Goal: Transaction & Acquisition: Obtain resource

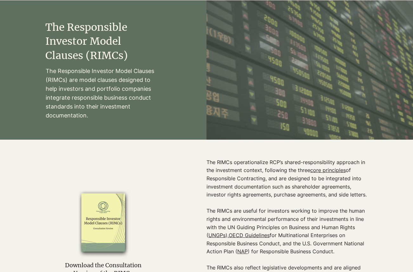
scroll to position [51, 0]
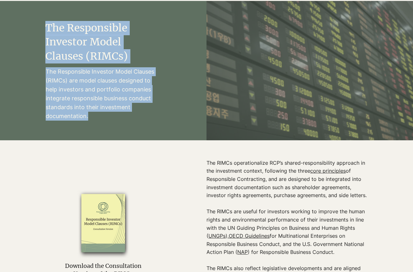
drag, startPoint x: 46, startPoint y: 25, endPoint x: 96, endPoint y: 118, distance: 105.7
click at [96, 118] on div "The Responsible Investor Model Clauses (RIMCs) The Responsible Investor Model C…" at bounding box center [103, 71] width 116 height 122
click at [105, 165] on div at bounding box center [103, 259] width 207 height 239
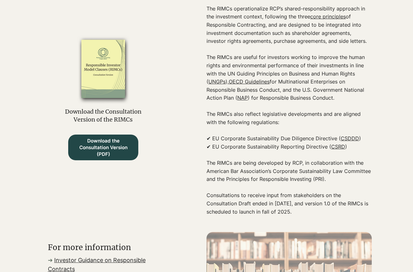
scroll to position [207, 0]
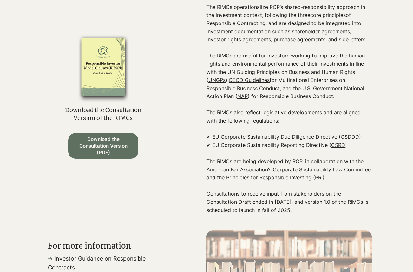
click at [122, 146] on span "Download the Consultation Version (PDF)" at bounding box center [103, 146] width 60 height 20
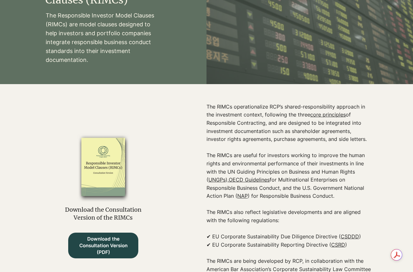
scroll to position [113, 0]
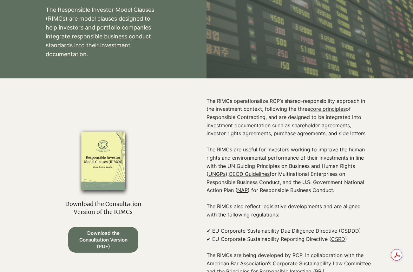
click at [108, 230] on span "Download the Consultation Version (PDF)" at bounding box center [103, 240] width 60 height 20
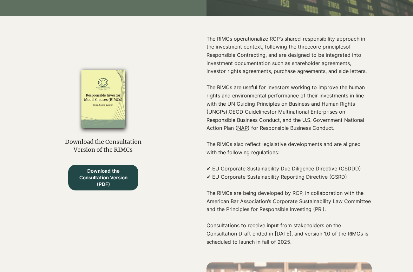
scroll to position [170, 0]
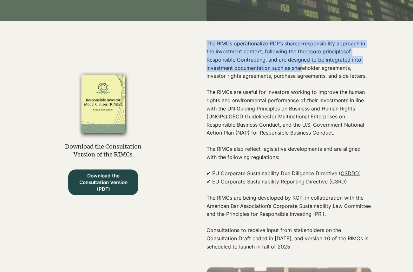
drag, startPoint x: 374, startPoint y: 76, endPoint x: 300, endPoint y: 72, distance: 73.7
click at [300, 72] on div "The RIMCs operationalize RCP’s shared-responsibility approach in the investment…" at bounding box center [310, 140] width 207 height 239
click at [300, 72] on p "The RIMCs operationalize RCP’s shared-responsibility approach in the investment…" at bounding box center [289, 60] width 165 height 41
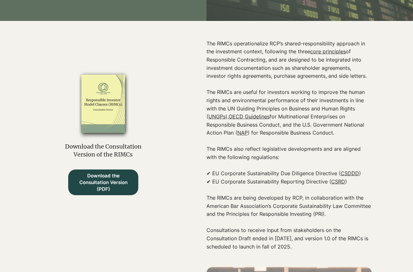
drag, startPoint x: 369, startPoint y: 77, endPoint x: 324, endPoint y: 64, distance: 47.2
click at [324, 64] on p "The RIMCs operationalize RCP’s shared-responsibility approach in the investment…" at bounding box center [289, 60] width 165 height 41
click at [350, 70] on p "The RIMCs operationalize RCP’s shared-responsibility approach in the investment…" at bounding box center [289, 60] width 165 height 41
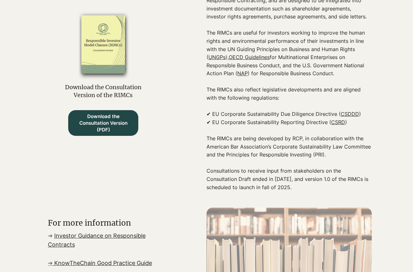
scroll to position [232, 0]
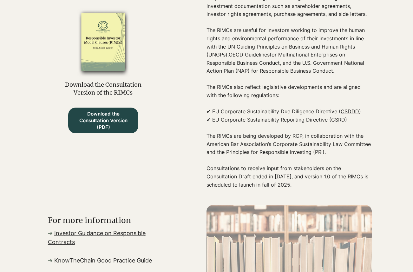
click at [340, 150] on p "The RIMCs are being developed by RCP, in collaboration with the American Bar As…" at bounding box center [289, 140] width 165 height 32
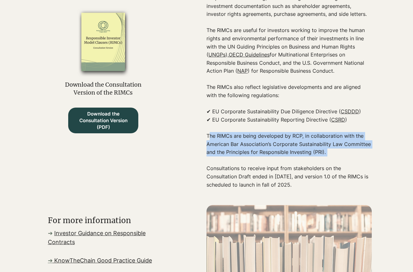
click at [340, 150] on p "The RIMCs are being developed by RCP, in collaboration with the American Bar As…" at bounding box center [289, 140] width 165 height 32
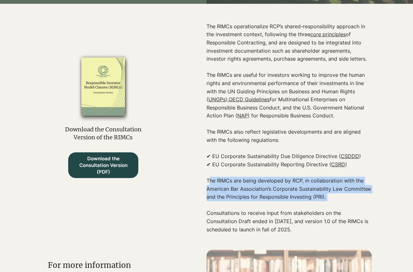
scroll to position [187, 0]
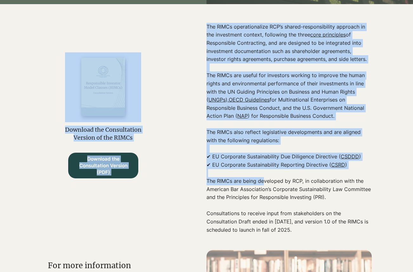
drag, startPoint x: 206, startPoint y: 25, endPoint x: 260, endPoint y: 180, distance: 163.8
click at [260, 180] on div "Download the Consultation Version of the RIMCs Download the Consultation Versio…" at bounding box center [206, 123] width 413 height 239
click at [260, 180] on p "The RIMCs are being developed by RCP, in collaboration with the American Bar As…" at bounding box center [289, 185] width 165 height 32
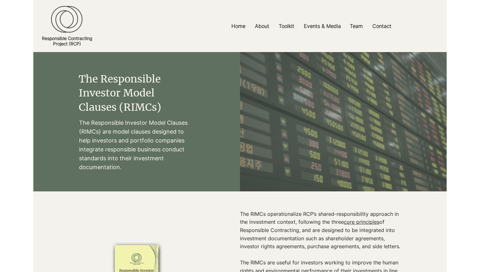
scroll to position [9, 0]
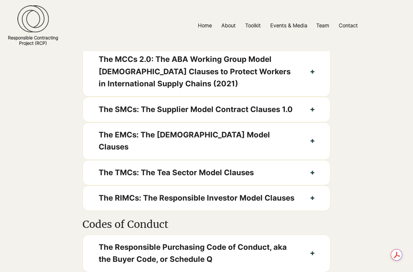
scroll to position [316, 0]
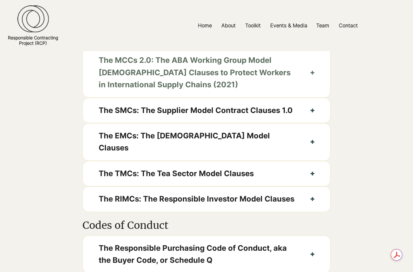
click at [217, 81] on span "The MCCs 2.0: The ABA Working Group Model Contract Clauses to Protect Workers i…" at bounding box center [197, 72] width 196 height 36
